Goal: Task Accomplishment & Management: Manage account settings

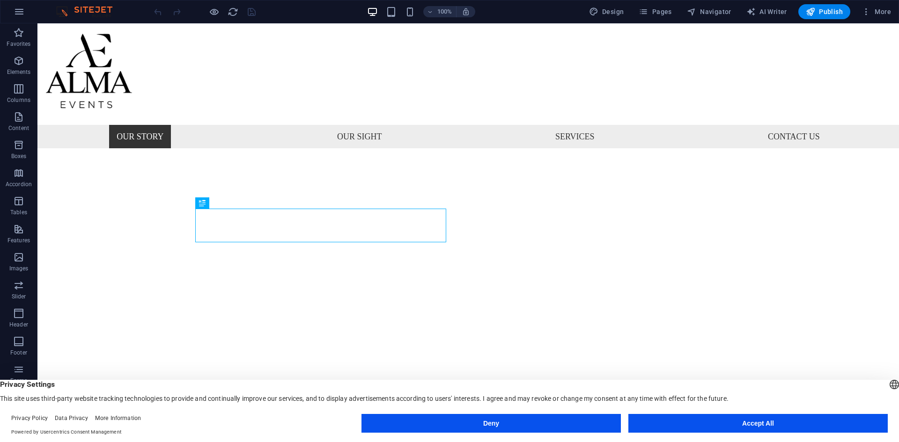
scroll to position [329, 0]
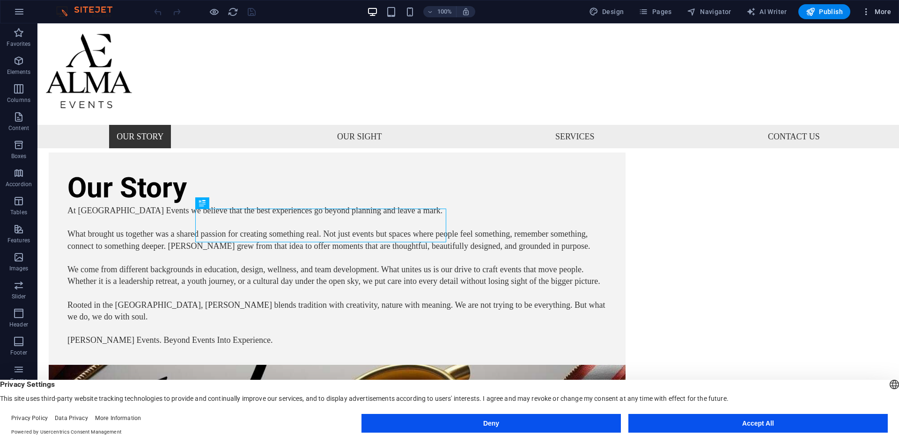
click at [868, 10] on icon "button" at bounding box center [865, 11] width 9 height 9
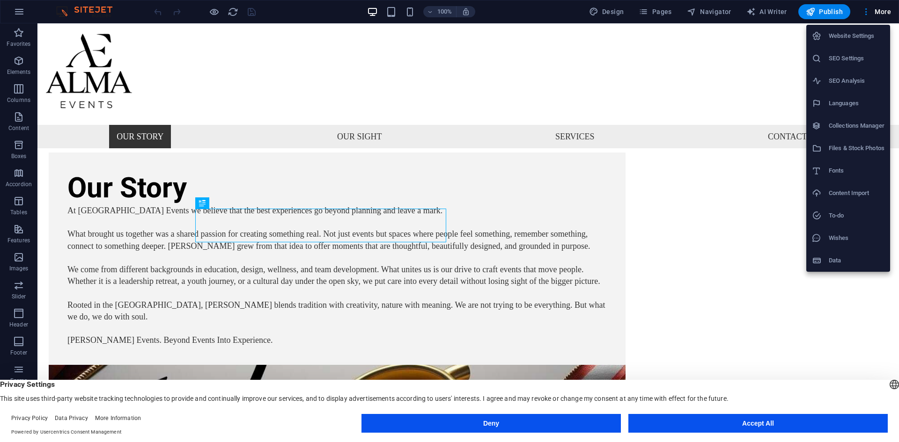
click at [270, 16] on div at bounding box center [449, 221] width 899 height 442
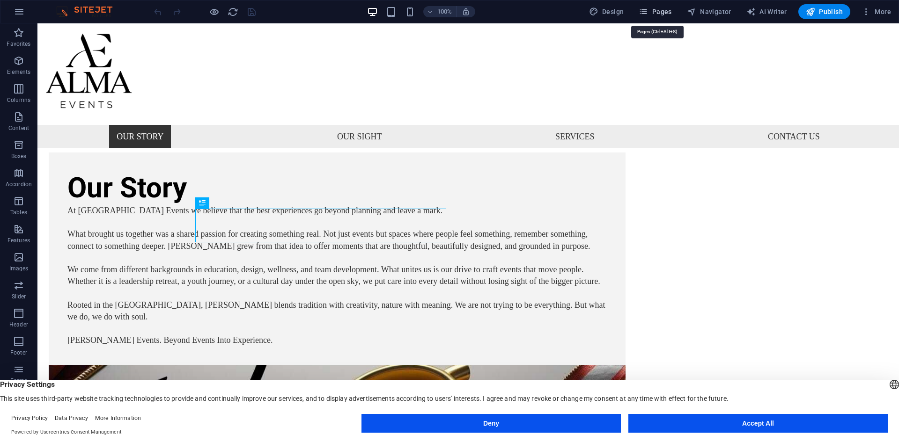
click at [666, 17] on button "Pages" at bounding box center [655, 11] width 40 height 15
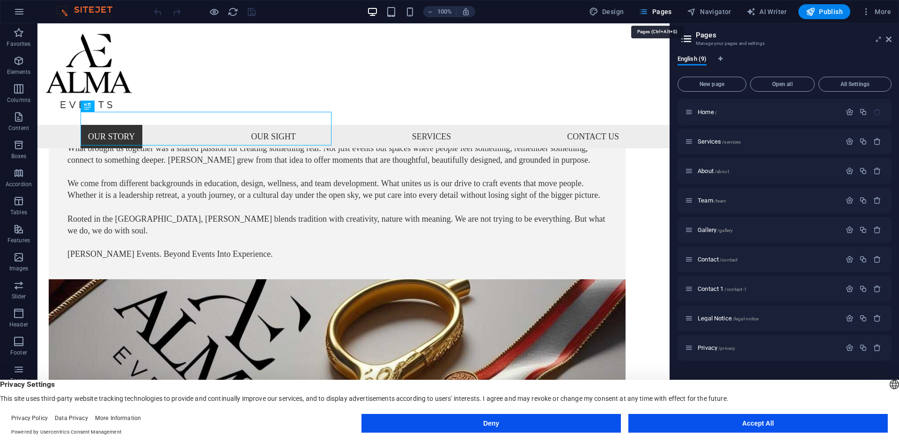
click at [657, 11] on span "Pages" at bounding box center [654, 11] width 33 height 9
click at [890, 38] on icon at bounding box center [888, 39] width 6 height 7
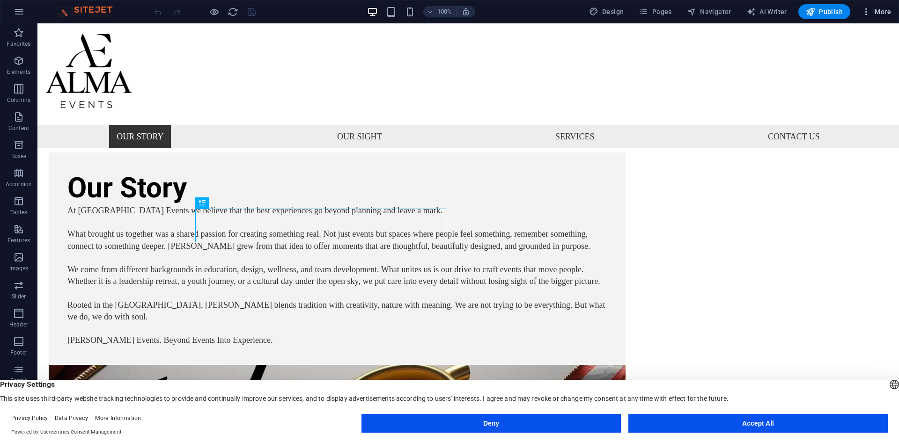
click at [868, 15] on icon "button" at bounding box center [865, 11] width 9 height 9
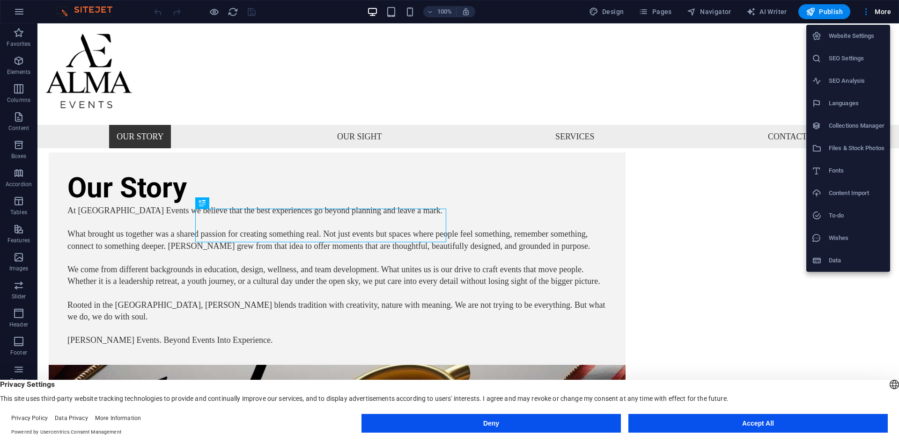
click at [855, 38] on h6 "Website Settings" at bounding box center [856, 35] width 56 height 11
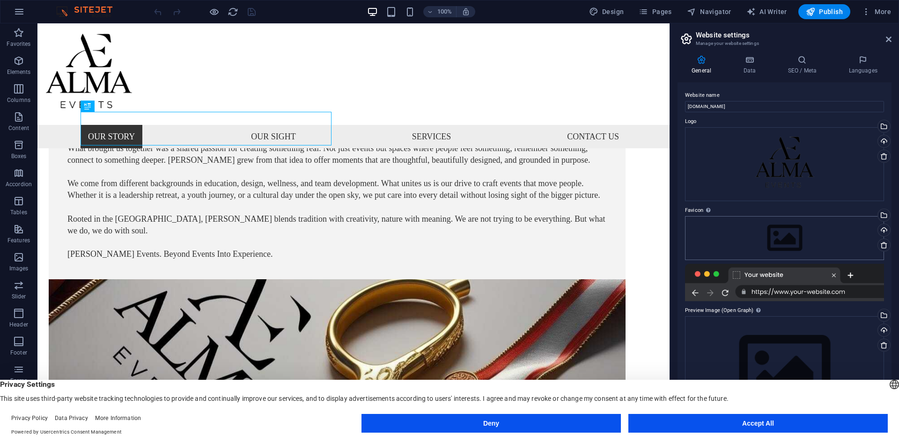
scroll to position [11, 0]
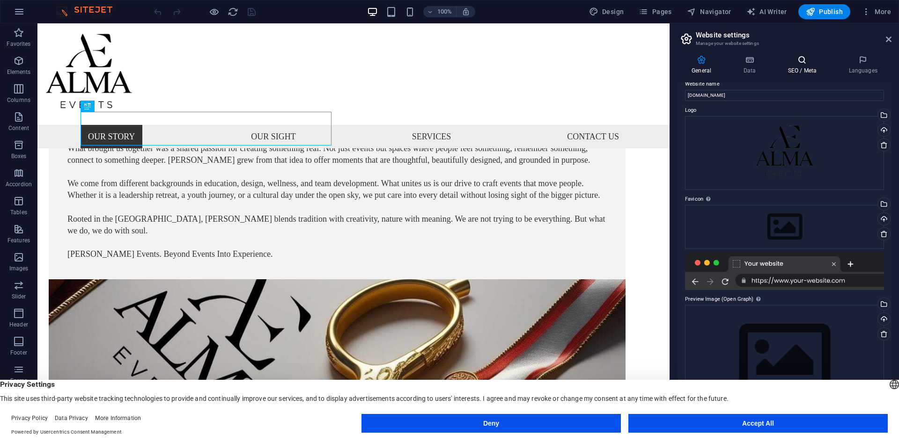
click at [819, 65] on h4 "SEO / Meta" at bounding box center [803, 65] width 61 height 20
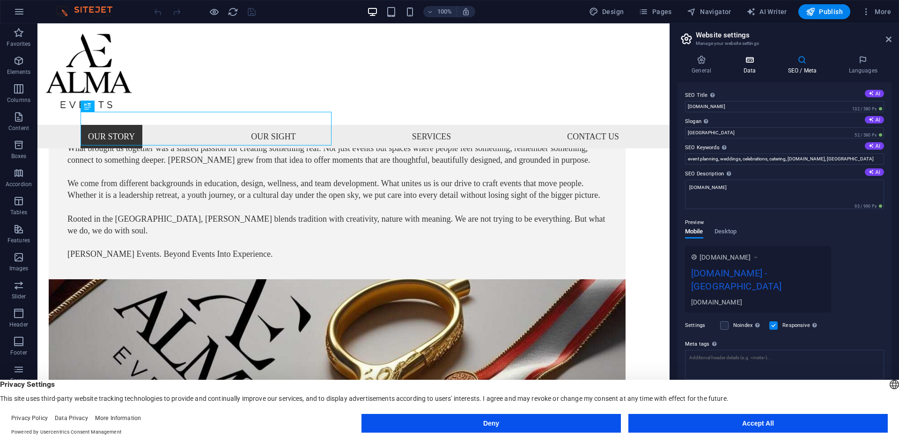
click at [742, 65] on h4 "Data" at bounding box center [751, 65] width 44 height 20
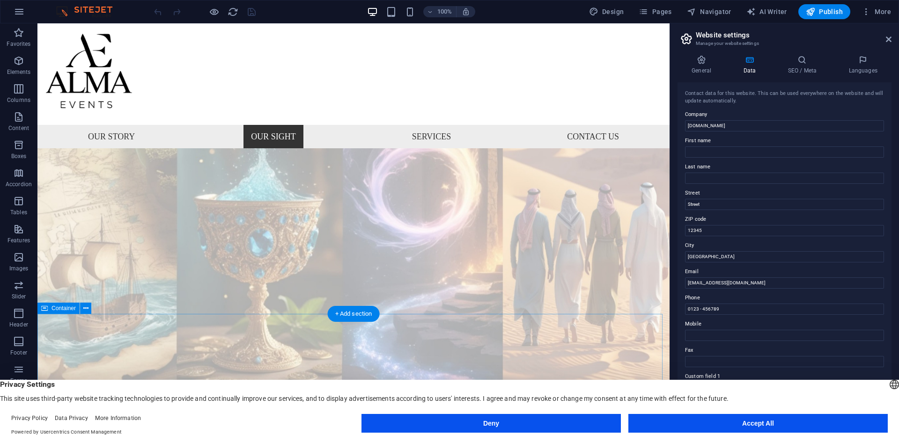
scroll to position [1125, 0]
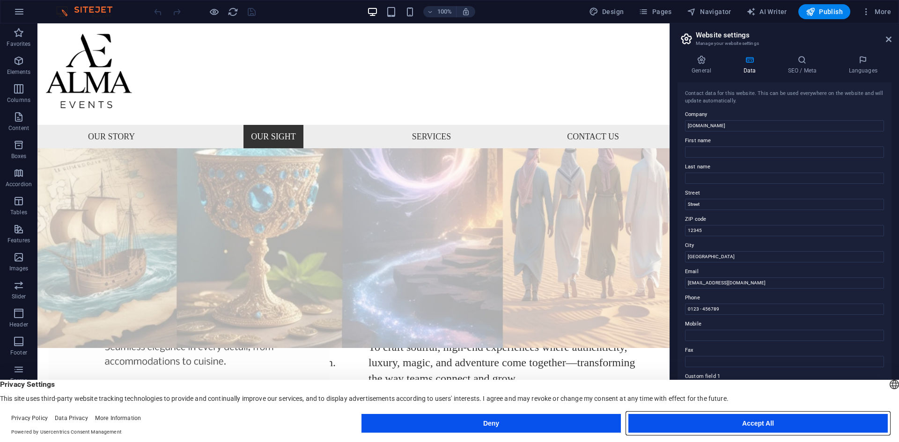
drag, startPoint x: 794, startPoint y: 424, endPoint x: 775, endPoint y: 424, distance: 18.7
click at [794, 424] on button "Accept All" at bounding box center [757, 423] width 259 height 19
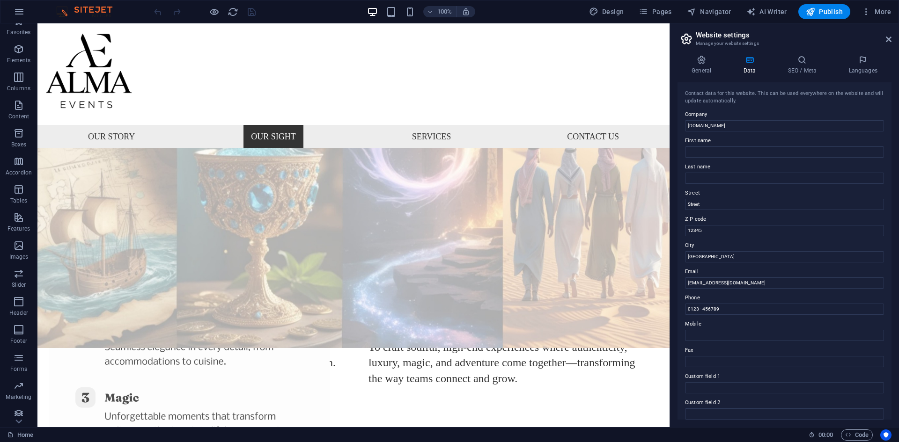
scroll to position [17, 0]
click at [19, 433] on link "Home" at bounding box center [20, 435] width 26 height 11
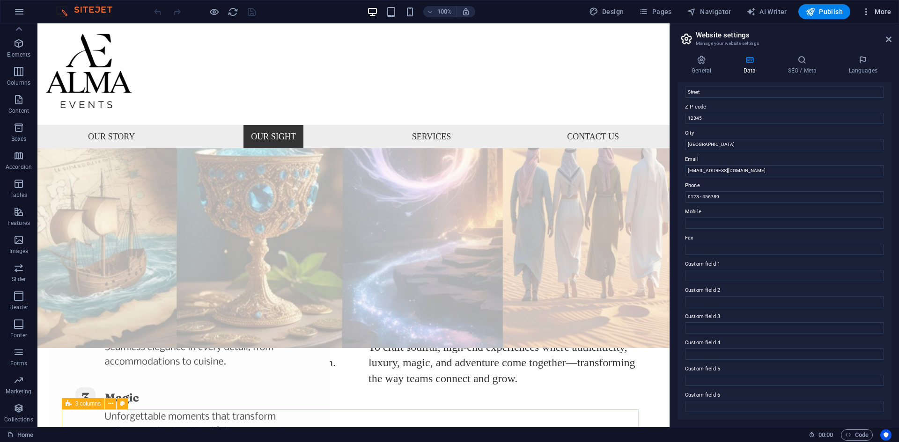
click at [876, 10] on span "More" at bounding box center [875, 11] width 29 height 9
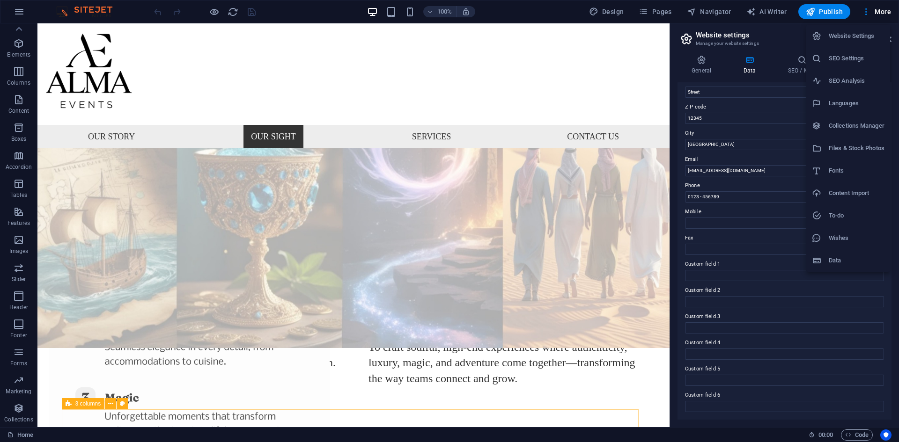
click at [12, 14] on div at bounding box center [449, 221] width 899 height 442
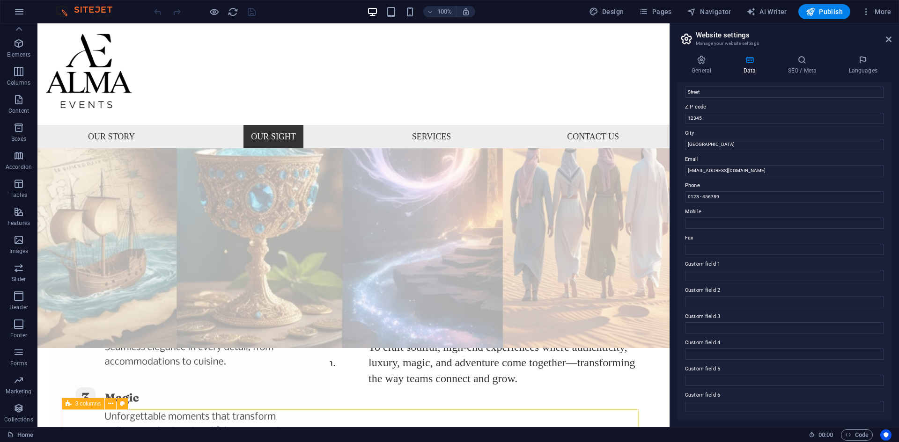
click at [19, 13] on icon "button" at bounding box center [19, 11] width 11 height 11
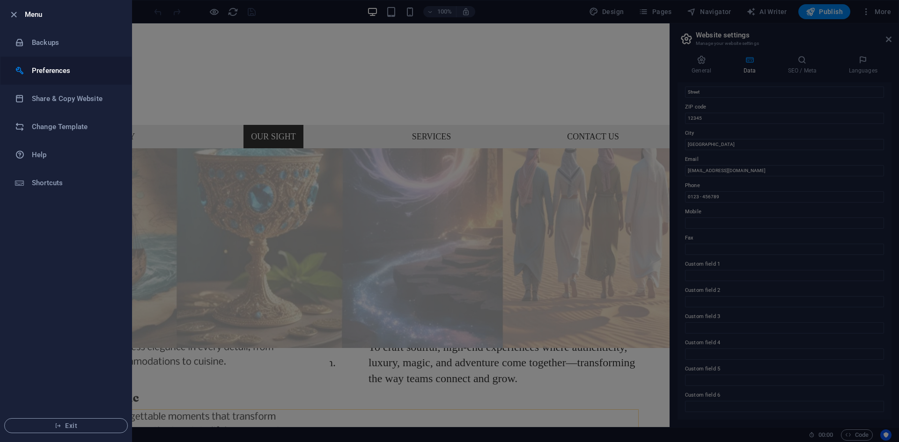
click at [69, 77] on li "Preferences" at bounding box center [65, 71] width 131 height 28
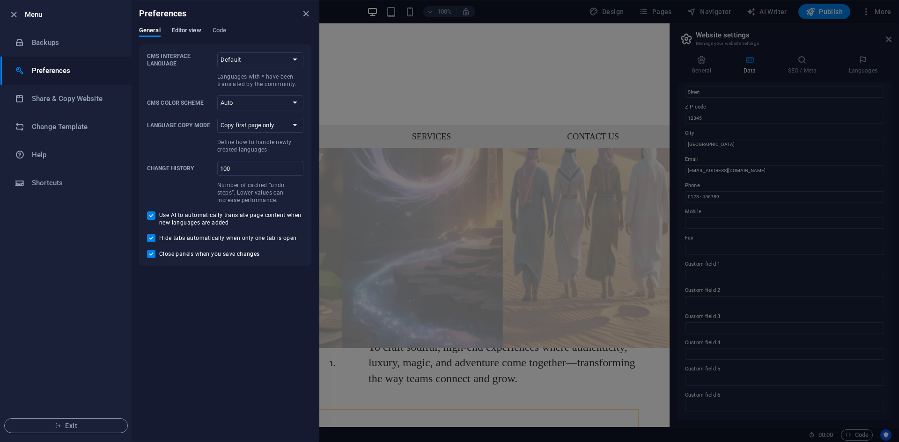
click at [194, 31] on span "Editor view" at bounding box center [186, 31] width 29 height 13
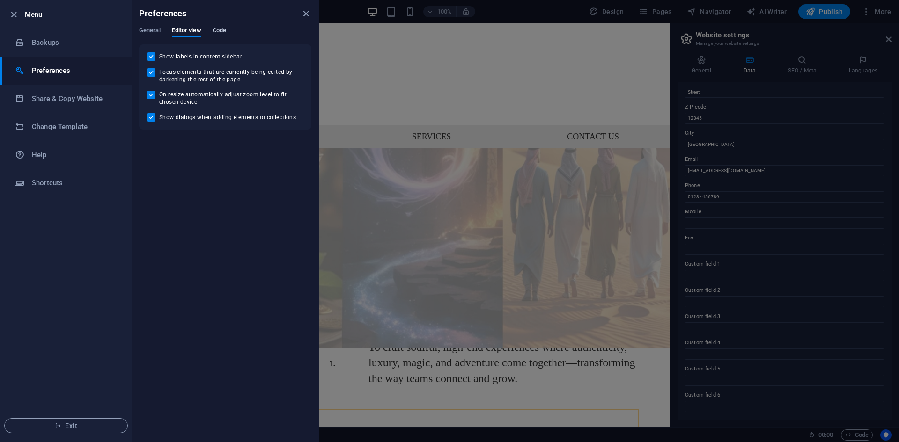
click at [217, 27] on span "Code" at bounding box center [219, 31] width 14 height 13
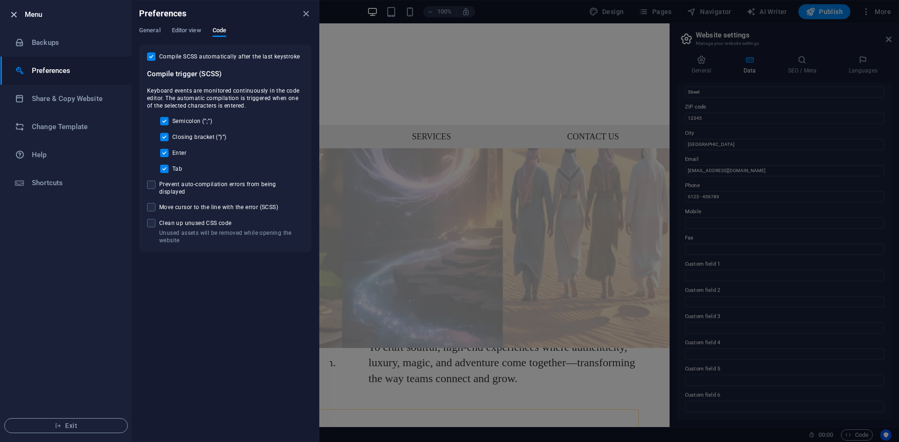
click at [10, 17] on icon "button" at bounding box center [13, 14] width 11 height 11
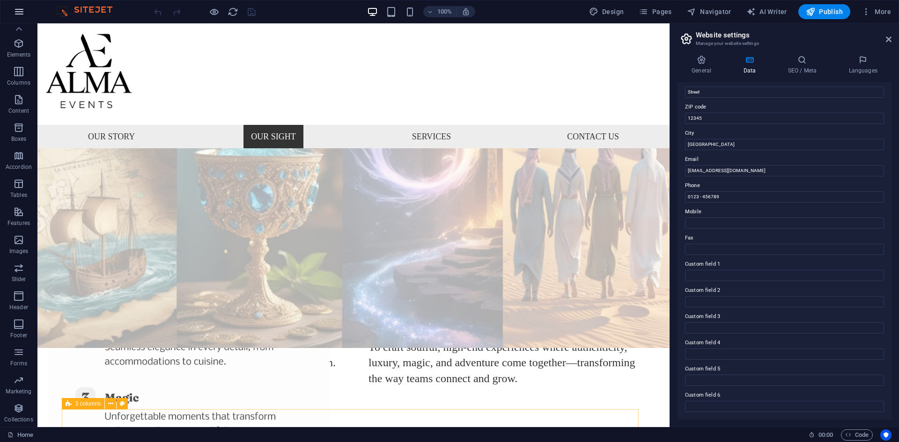
click at [23, 14] on icon "button" at bounding box center [19, 11] width 11 height 11
